Goal: Transaction & Acquisition: Purchase product/service

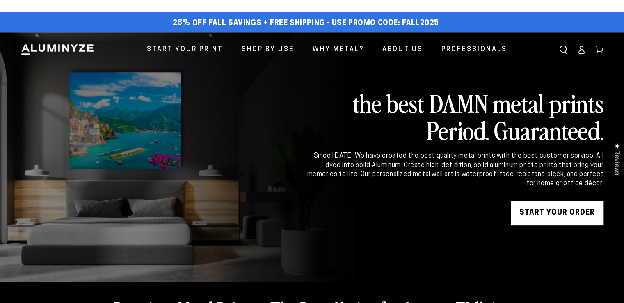
click at [579, 49] on icon at bounding box center [581, 50] width 8 height 8
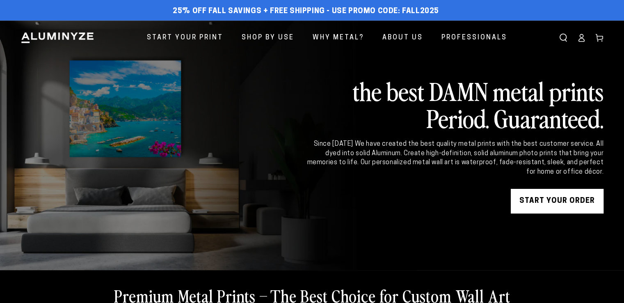
click at [549, 203] on link "START YOUR Order" at bounding box center [556, 201] width 93 height 25
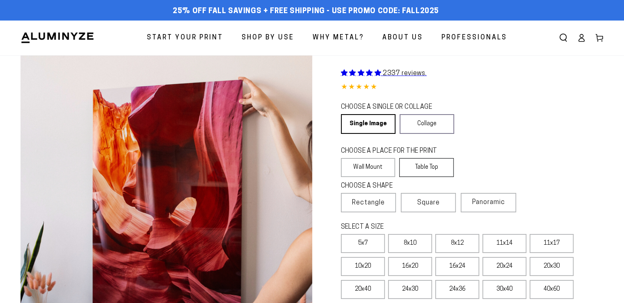
scroll to position [123, 0]
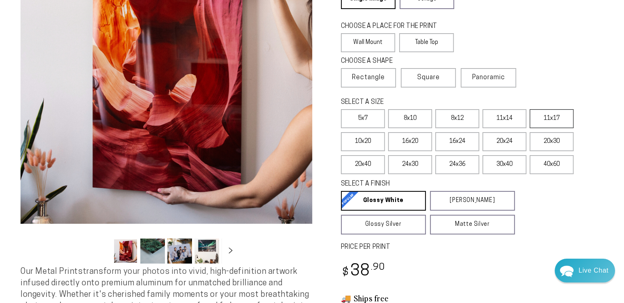
click at [547, 120] on label "11x17" at bounding box center [551, 118] width 44 height 19
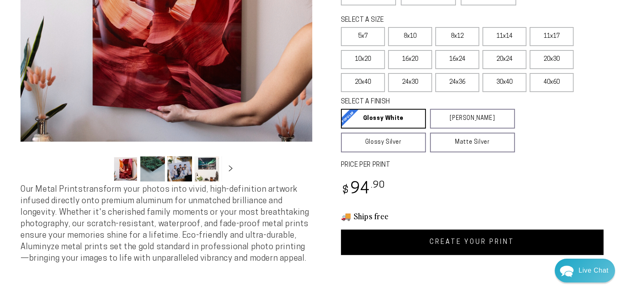
scroll to position [246, 0]
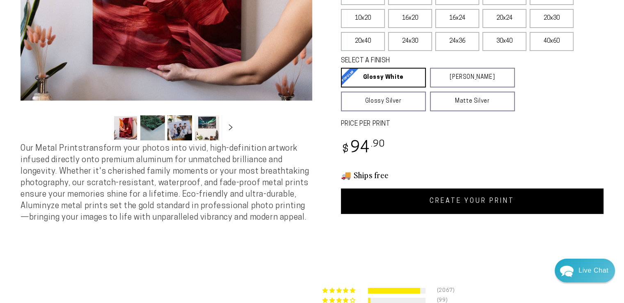
click at [441, 203] on link "CREATE YOUR PRINT" at bounding box center [472, 200] width 263 height 25
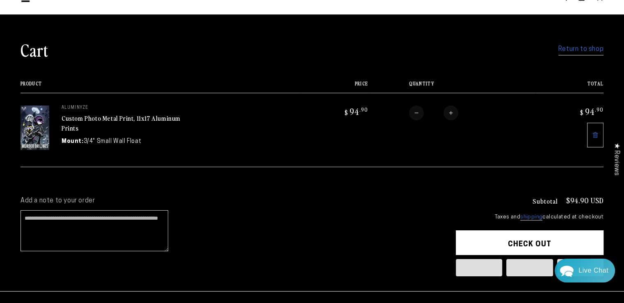
click at [523, 241] on button "Check out" at bounding box center [529, 242] width 148 height 25
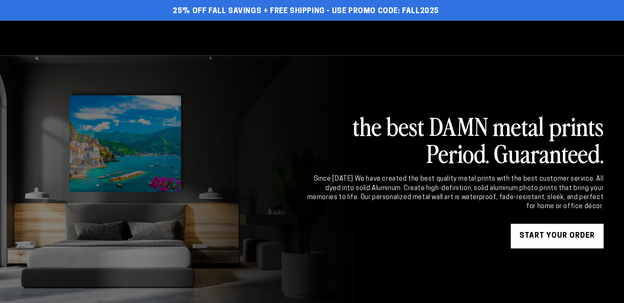
select select "**********"
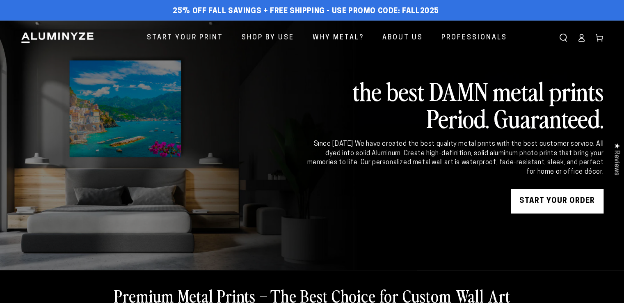
click at [583, 39] on icon at bounding box center [581, 38] width 8 height 8
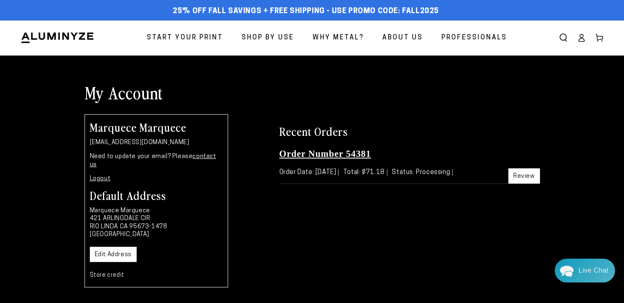
click at [343, 154] on link "Order Number 54381" at bounding box center [325, 153] width 92 height 10
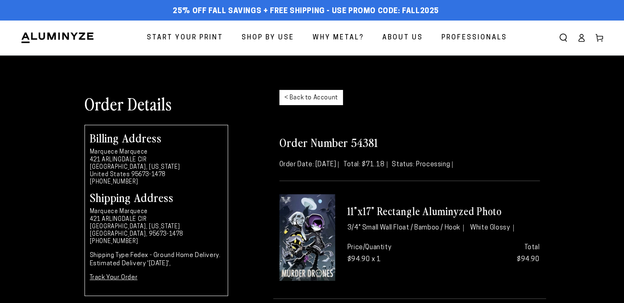
click at [362, 145] on h2 "Order Number 54381" at bounding box center [409, 141] width 260 height 15
copy h2 "54381"
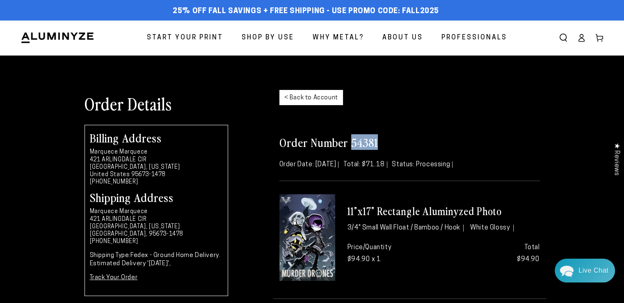
click at [582, 35] on icon at bounding box center [581, 38] width 8 height 8
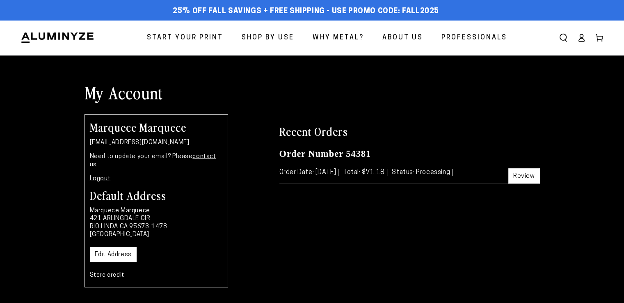
click at [171, 143] on p "[EMAIL_ADDRESS][DOMAIN_NAME]" at bounding box center [156, 143] width 133 height 8
click at [171, 143] on p "ceciliatankersleyt2625@hotmail.com" at bounding box center [156, 143] width 133 height 8
copy div "ceciliatankersleyt2625@hotmail.com"
